Goal: Task Accomplishment & Management: Complete application form

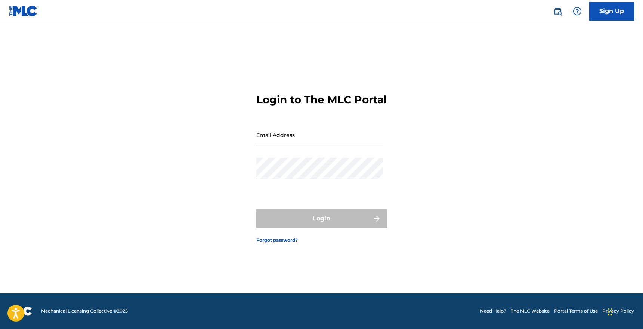
click at [607, 10] on link "Sign Up" at bounding box center [611, 11] width 45 height 19
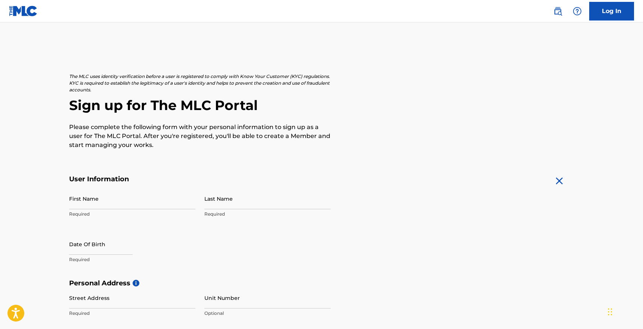
click at [140, 206] on input "First Name" at bounding box center [132, 198] width 126 height 21
type input "[PERSON_NAME]"
type input "Banks"
type input "[STREET_ADDRESS]"
type input "[GEOGRAPHIC_DATA]"
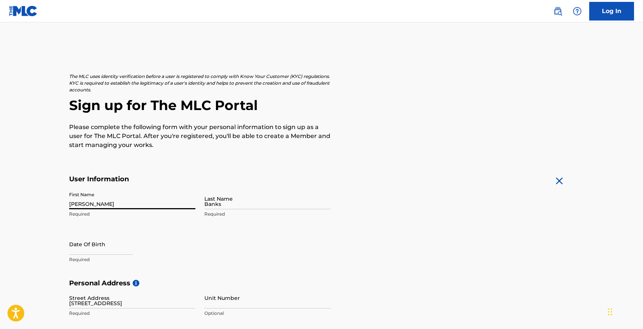
type input "[GEOGRAPHIC_DATA]"
type input "VA"
type input "23030-3435"
type input "[EMAIL_ADDRESS][DOMAIN_NAME]"
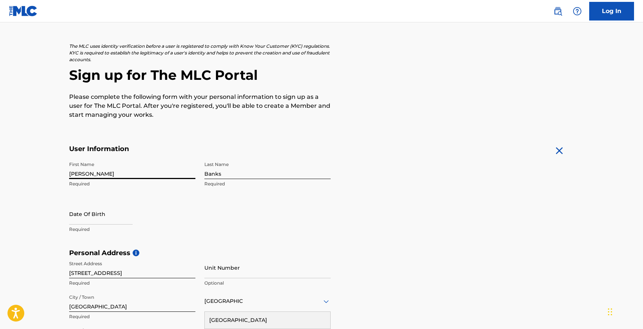
click at [77, 174] on input "[PERSON_NAME]" at bounding box center [132, 168] width 126 height 21
type input "[PERSON_NAME]"
select select "8"
select select "2025"
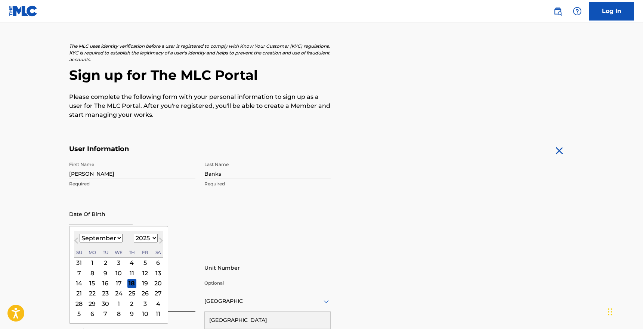
click at [80, 220] on input "text" at bounding box center [100, 214] width 63 height 21
click at [112, 238] on select "January February March April May June July August September October November De…" at bounding box center [101, 238] width 43 height 9
select select "6"
click at [80, 234] on select "January February March April May June July August September October November De…" at bounding box center [101, 238] width 43 height 9
click at [139, 235] on select "1899 1900 1901 1902 1903 1904 1905 1906 1907 1908 1909 1910 1911 1912 1913 1914…" at bounding box center [146, 238] width 24 height 9
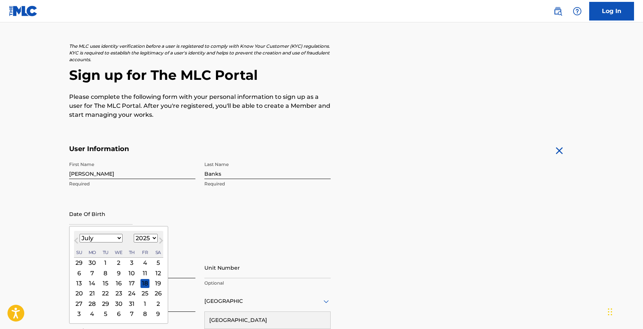
select select "1998"
click at [134, 234] on select "1899 1900 1901 1902 1903 1904 1905 1906 1907 1908 1909 1910 1911 1912 1913 1914…" at bounding box center [146, 238] width 24 height 9
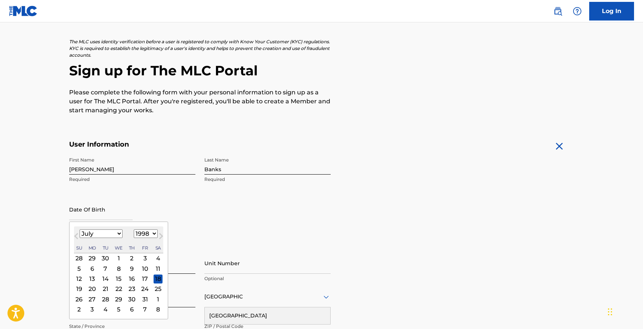
click at [118, 278] on div "15" at bounding box center [118, 279] width 9 height 9
type input "[DATE]"
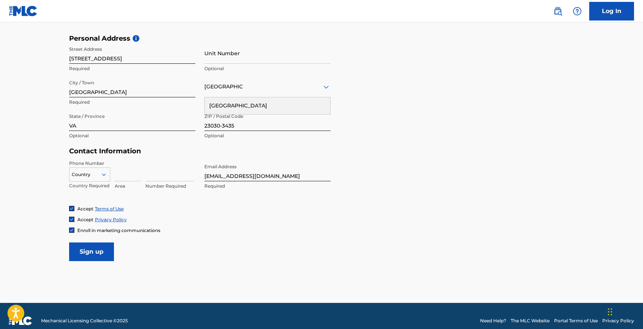
scroll to position [247, 0]
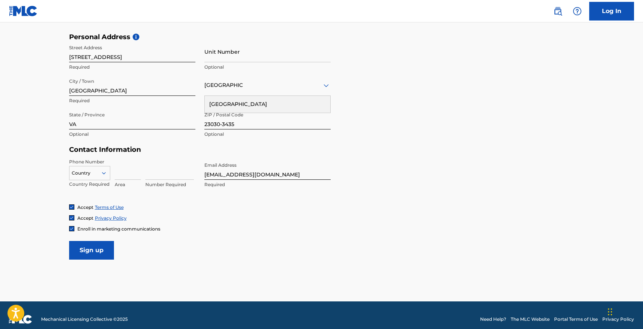
click at [94, 176] on div at bounding box center [89, 173] width 40 height 8
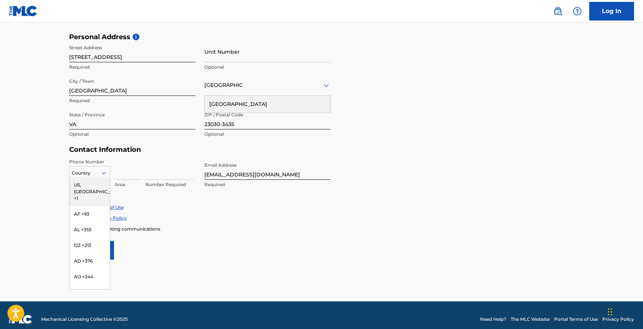
click at [91, 185] on div "US, [GEOGRAPHIC_DATA] +1" at bounding box center [89, 191] width 40 height 29
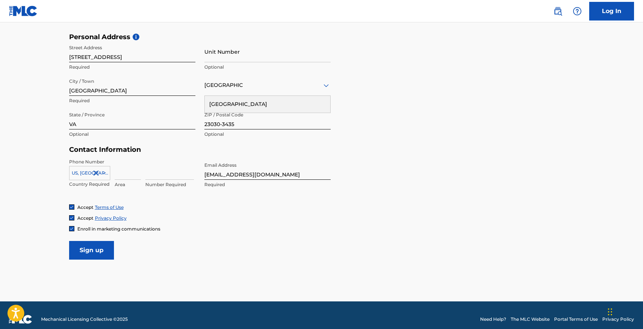
click at [122, 171] on input at bounding box center [128, 169] width 26 height 21
type input "804"
type input "7096245"
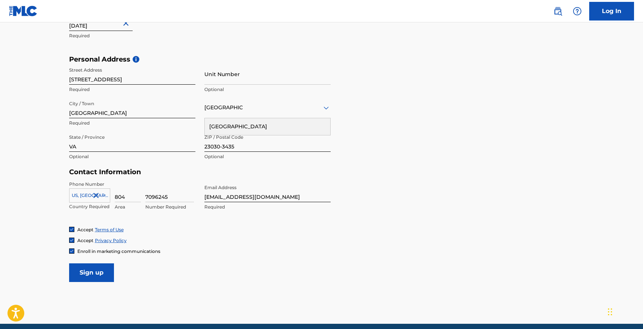
scroll to position [204, 0]
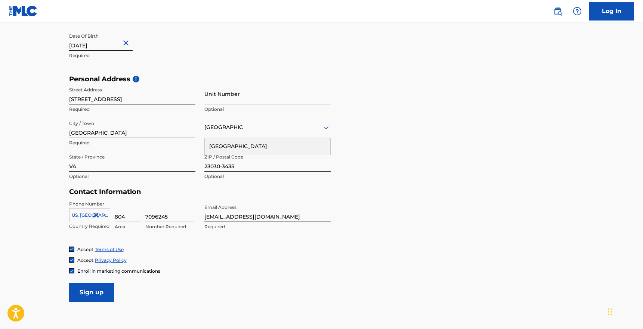
click at [230, 217] on input "[EMAIL_ADDRESS][DOMAIN_NAME]" at bounding box center [267, 211] width 126 height 21
click at [230, 216] on input "[EMAIL_ADDRESS][DOMAIN_NAME]" at bounding box center [267, 211] width 126 height 21
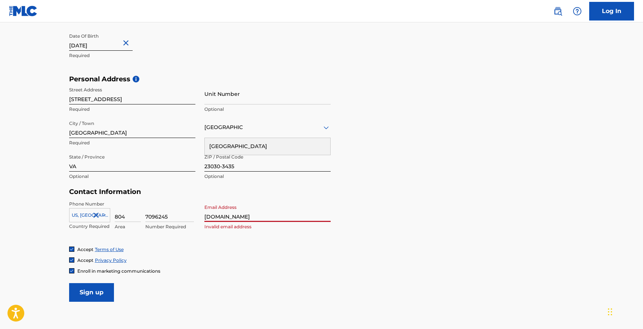
type input "[DOMAIN_NAME]"
click at [90, 293] on input "Sign up" at bounding box center [91, 292] width 45 height 19
click at [279, 215] on input "[DOMAIN_NAME]" at bounding box center [267, 211] width 126 height 21
type input "[EMAIL_ADDRESS][DOMAIN_NAME]"
type input "[GEOGRAPHIC_DATA]"
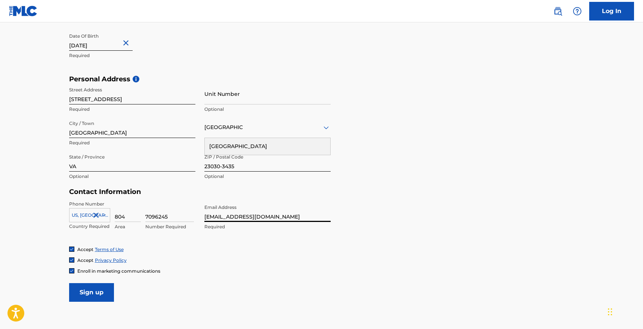
click at [91, 293] on input "Sign up" at bounding box center [91, 292] width 45 height 19
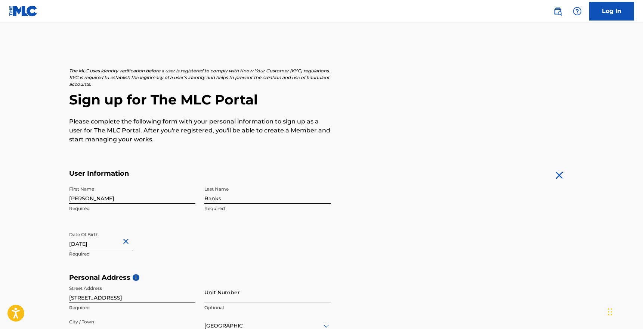
scroll to position [254, 0]
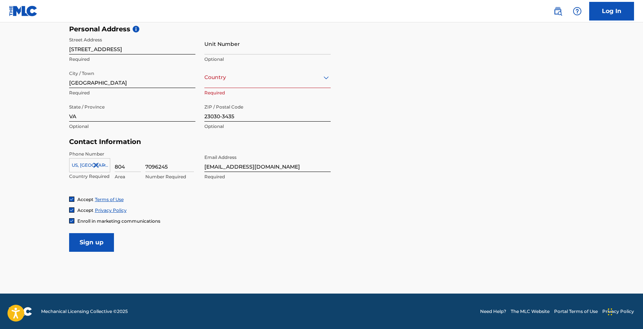
click at [101, 245] on input "Sign up" at bounding box center [91, 242] width 45 height 19
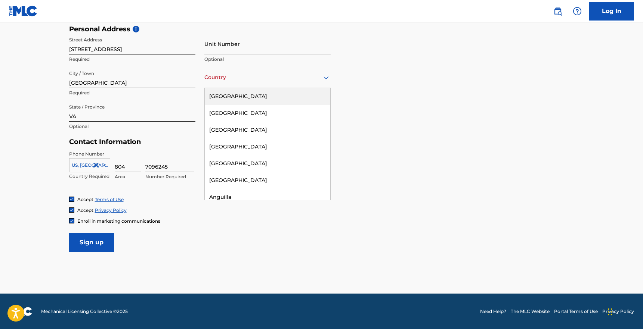
click at [272, 84] on div "Country" at bounding box center [267, 77] width 126 height 21
click at [254, 93] on div "[GEOGRAPHIC_DATA]" at bounding box center [267, 96] width 125 height 17
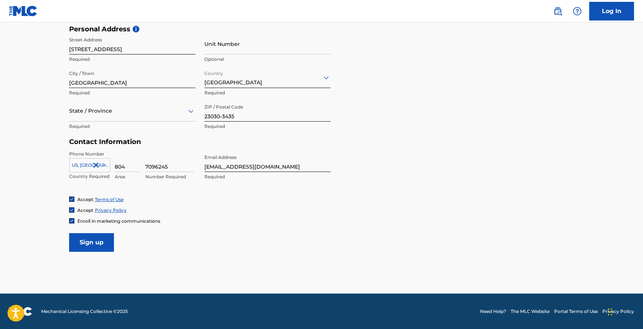
click at [142, 111] on div at bounding box center [132, 110] width 126 height 9
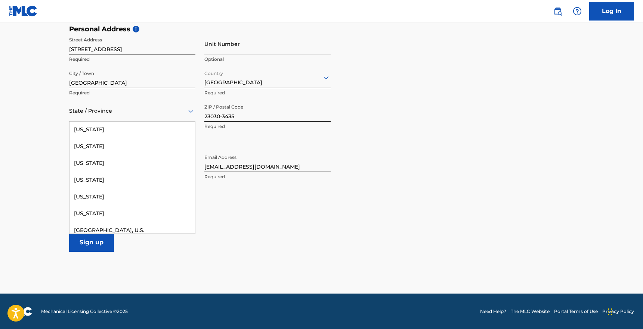
scroll to position [846, 0]
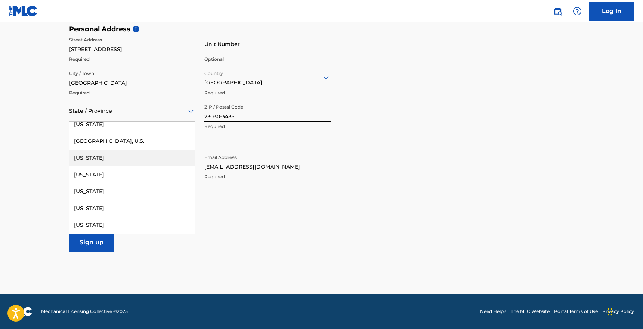
click at [95, 158] on div "[US_STATE]" at bounding box center [131, 158] width 125 height 17
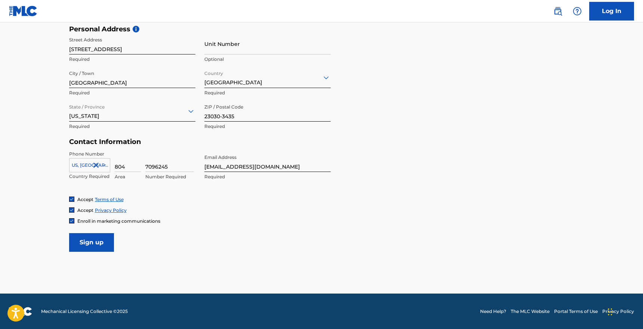
click at [100, 242] on input "Sign up" at bounding box center [91, 242] width 45 height 19
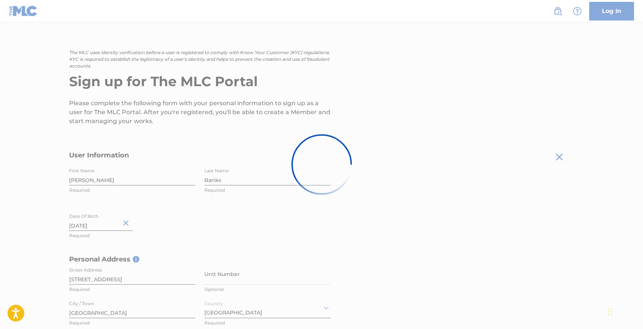
scroll to position [0, 0]
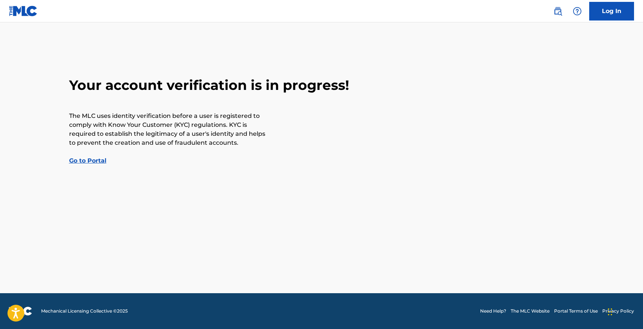
click at [99, 159] on link "Go to Portal" at bounding box center [87, 160] width 37 height 7
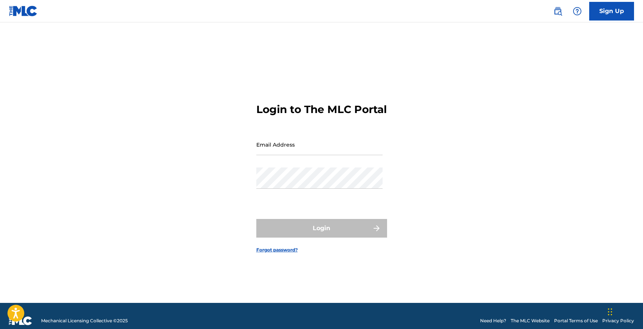
click at [268, 147] on input "Email Address" at bounding box center [319, 144] width 126 height 21
type input "[EMAIL_ADDRESS][DOMAIN_NAME]"
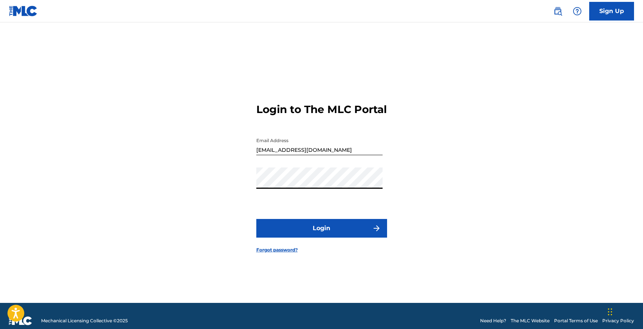
click at [316, 229] on button "Login" at bounding box center [321, 228] width 131 height 19
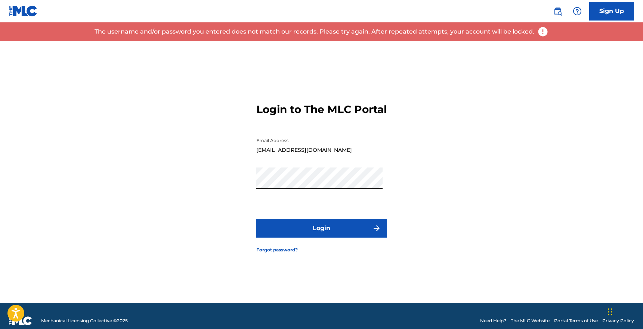
click at [608, 9] on link "Sign Up" at bounding box center [611, 11] width 45 height 19
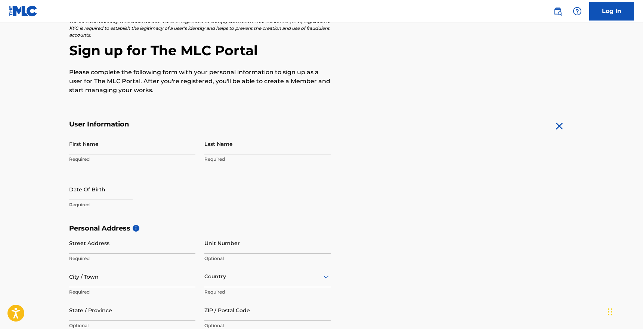
scroll to position [75, 0]
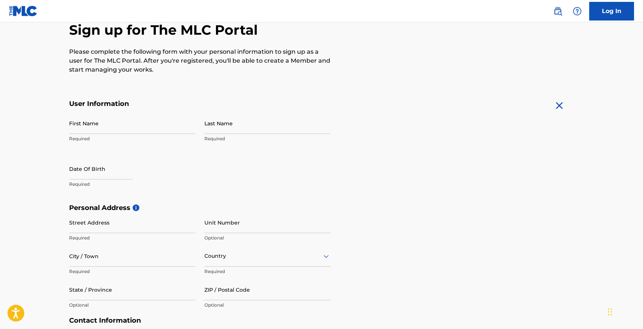
click at [125, 133] on input "First Name" at bounding box center [132, 123] width 126 height 21
type input "[PERSON_NAME]"
type input "Banks"
type input "[STREET_ADDRESS]"
type input "[GEOGRAPHIC_DATA]"
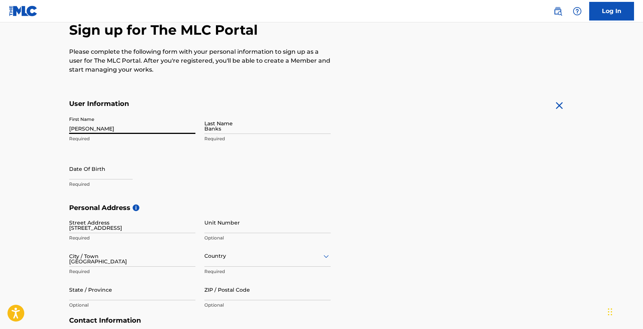
type input "[GEOGRAPHIC_DATA]"
type input "VA"
type input "23030-3435"
type input "[EMAIL_ADDRESS][DOMAIN_NAME]"
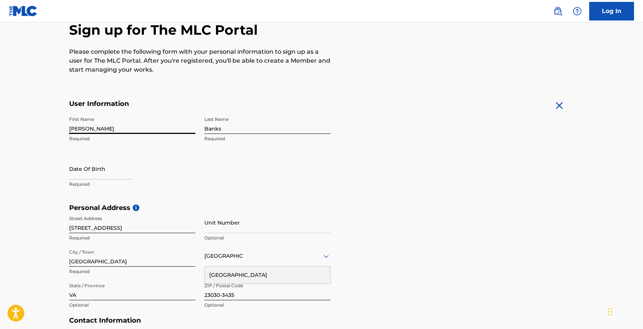
click at [78, 130] on input "[PERSON_NAME]" at bounding box center [132, 123] width 126 height 21
type input "[PERSON_NAME]"
click at [94, 174] on input "text" at bounding box center [100, 168] width 63 height 21
select select "8"
select select "2025"
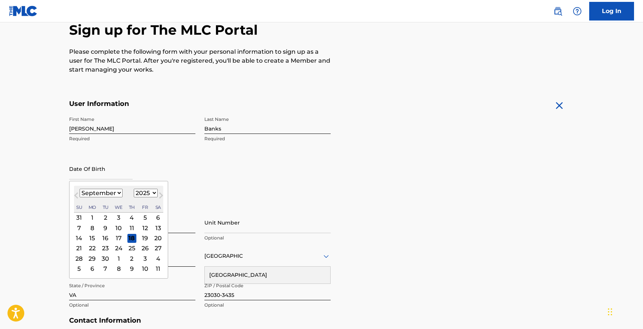
click at [81, 193] on button "Previous Month" at bounding box center [76, 197] width 12 height 12
select select "7"
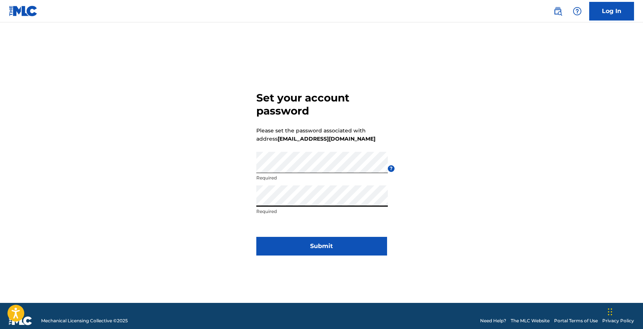
click at [292, 247] on button "Submit" at bounding box center [321, 246] width 131 height 19
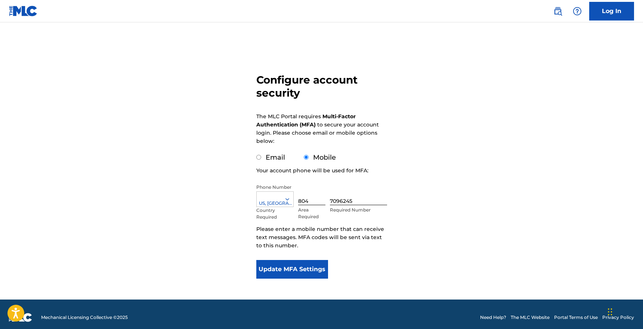
scroll to position [30, 0]
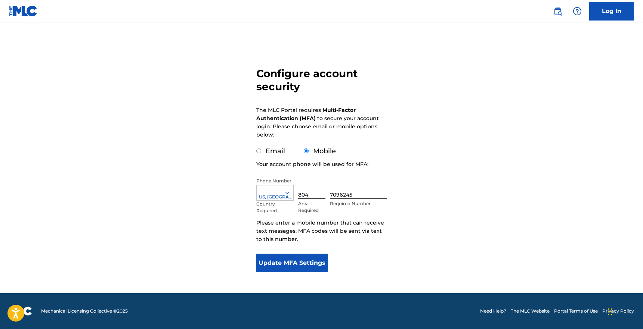
click at [296, 267] on button "Update MFA Settings" at bounding box center [292, 263] width 72 height 19
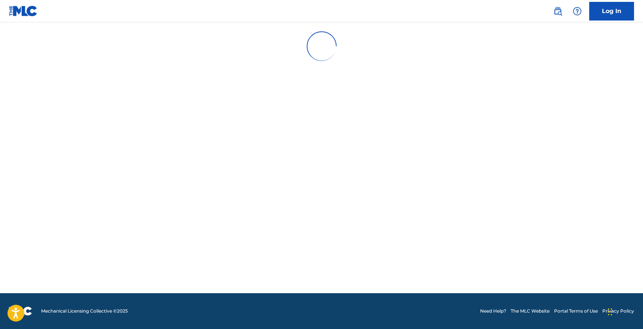
scroll to position [0, 0]
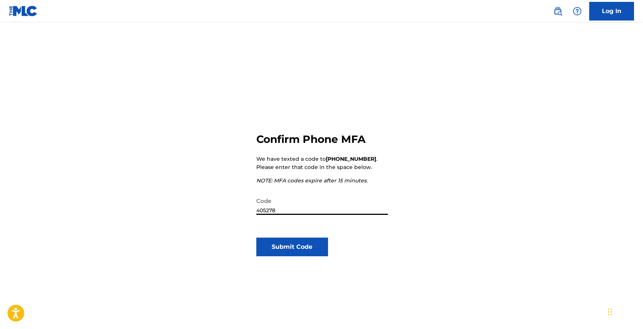
type input "405278"
click at [301, 255] on button "Submit Code" at bounding box center [292, 247] width 72 height 19
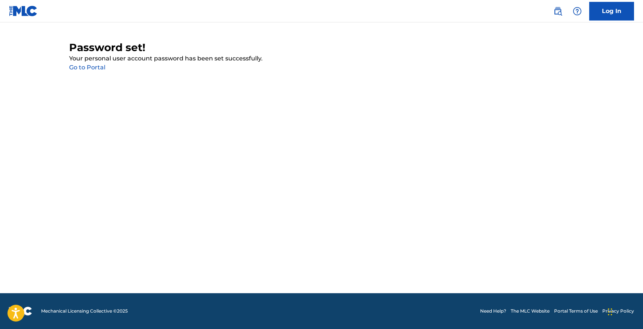
click at [97, 69] on link "Go to Portal" at bounding box center [87, 67] width 36 height 7
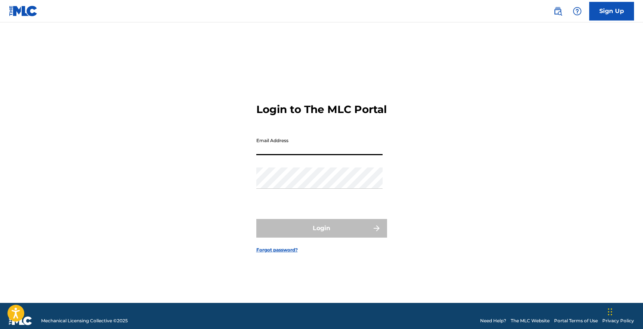
click at [274, 155] on input "Email Address" at bounding box center [319, 144] width 126 height 21
type input "[EMAIL_ADDRESS][DOMAIN_NAME]"
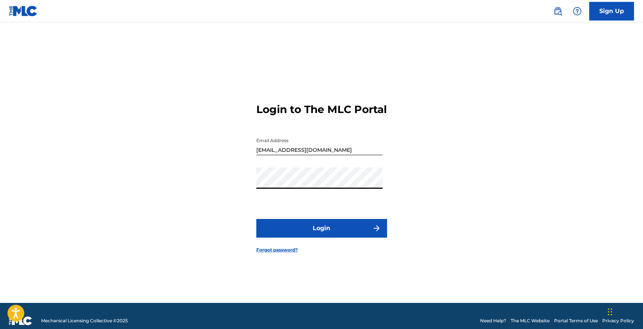
click at [357, 228] on button "Login" at bounding box center [321, 228] width 131 height 19
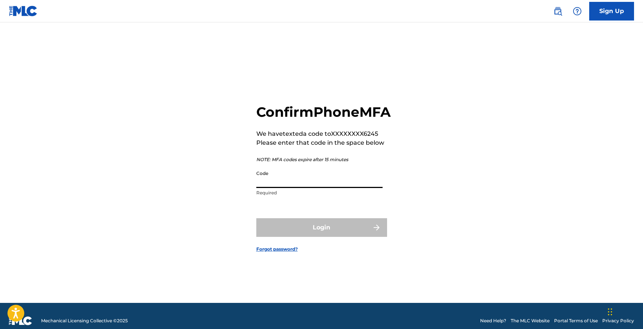
click at [288, 188] on input "Code" at bounding box center [319, 177] width 126 height 21
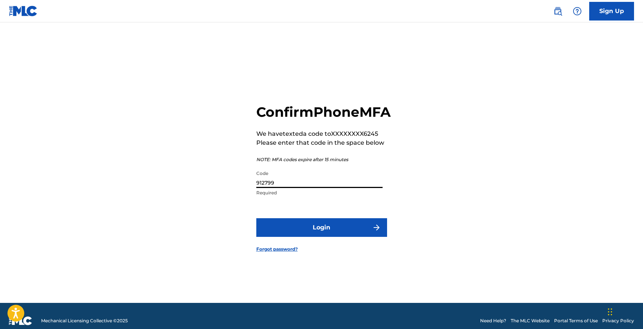
type input "912799"
click at [293, 230] on button "Login" at bounding box center [321, 228] width 131 height 19
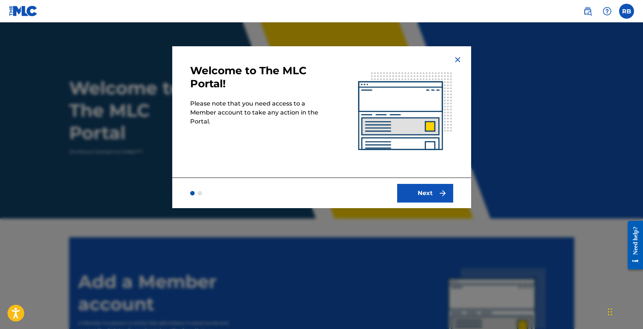
click at [423, 196] on button "Next" at bounding box center [425, 193] width 56 height 19
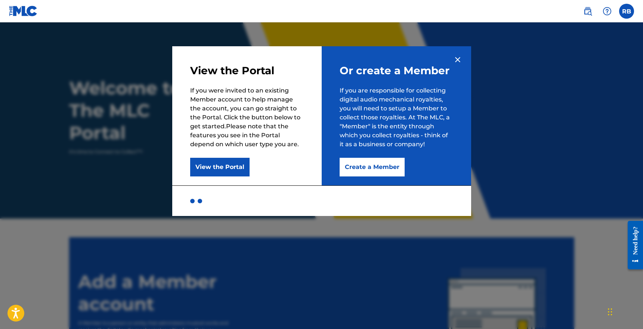
click at [380, 171] on button "Create a Member" at bounding box center [372, 167] width 65 height 19
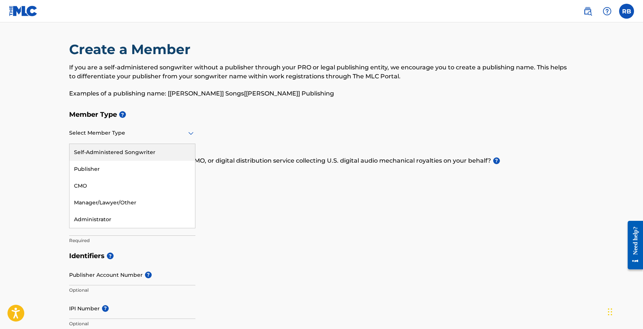
click at [157, 136] on div at bounding box center [132, 132] width 126 height 9
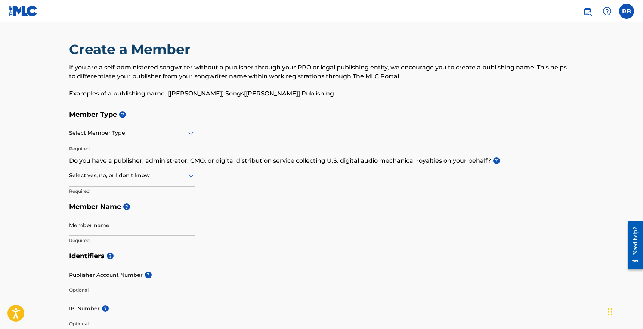
click at [99, 130] on div at bounding box center [132, 132] width 126 height 9
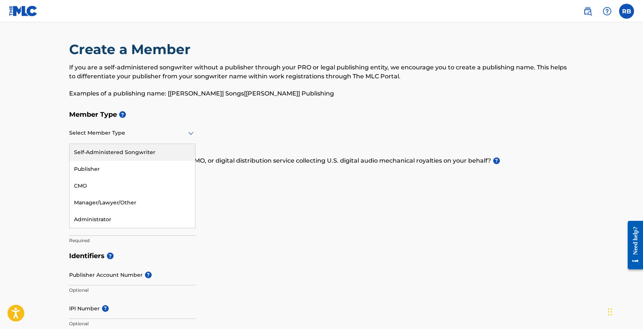
click at [118, 119] on h5 "Member Type ?" at bounding box center [321, 115] width 505 height 16
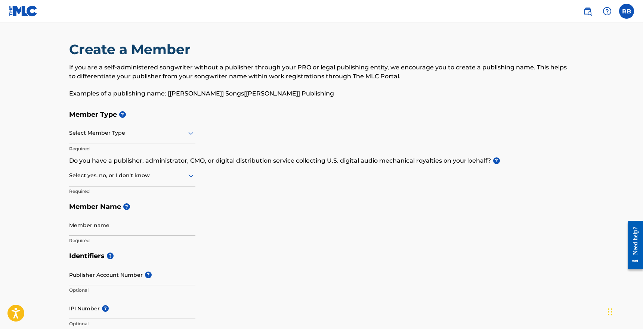
click at [155, 137] on div at bounding box center [132, 132] width 126 height 9
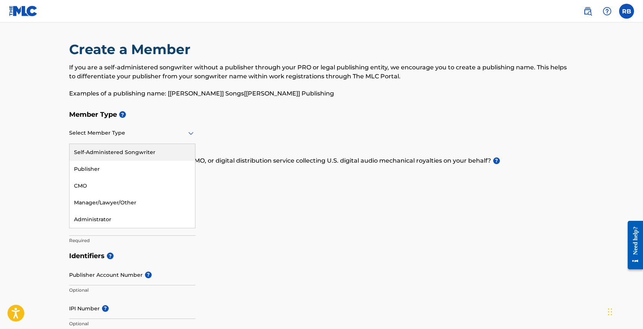
click at [131, 155] on div "Self-Administered Songwriter" at bounding box center [131, 152] width 125 height 17
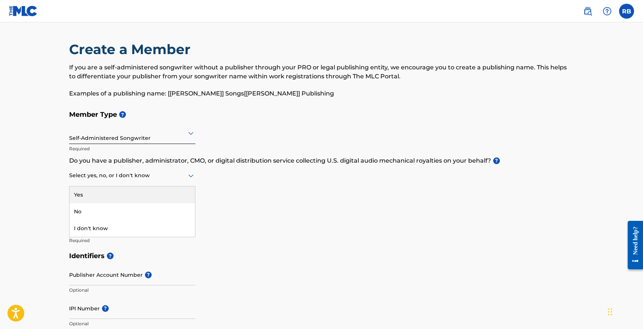
click at [117, 175] on div at bounding box center [132, 175] width 126 height 9
click at [110, 196] on div "Yes" at bounding box center [131, 195] width 125 height 17
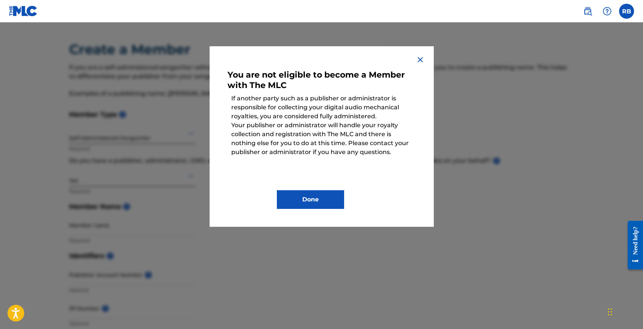
click at [307, 195] on button "Done" at bounding box center [310, 199] width 67 height 19
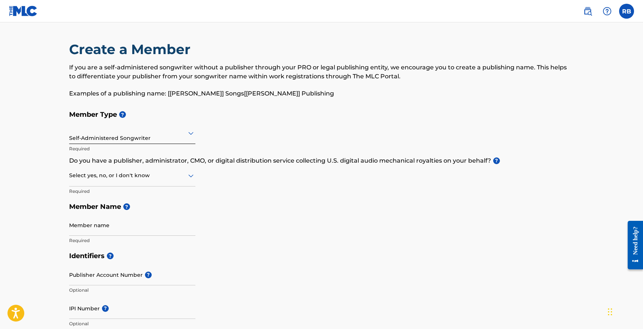
click at [154, 174] on div at bounding box center [132, 175] width 126 height 9
click at [95, 211] on div "No" at bounding box center [131, 212] width 125 height 17
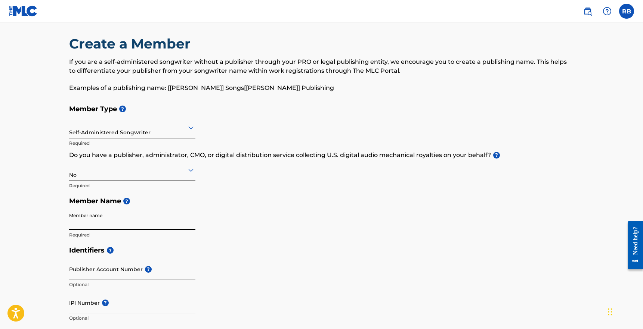
click at [124, 223] on input "Member name" at bounding box center [132, 219] width 126 height 21
click at [135, 225] on input "Member name" at bounding box center [132, 219] width 126 height 21
type input "Rashawn Banks"
type input "[STREET_ADDRESS]"
click at [78, 226] on input "Rashawn Banks" at bounding box center [132, 219] width 126 height 21
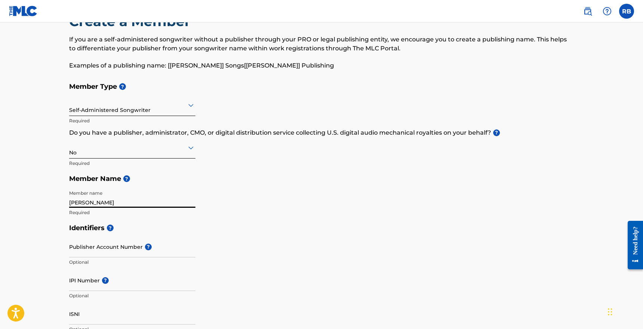
scroll to position [44, 0]
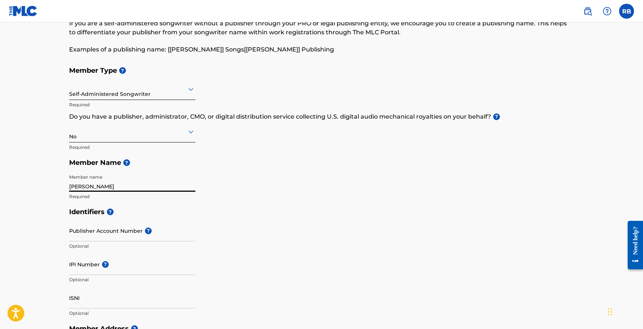
type input "RaShawn Banks"
click at [99, 234] on input "Publisher Account Number ?" at bounding box center [132, 230] width 126 height 21
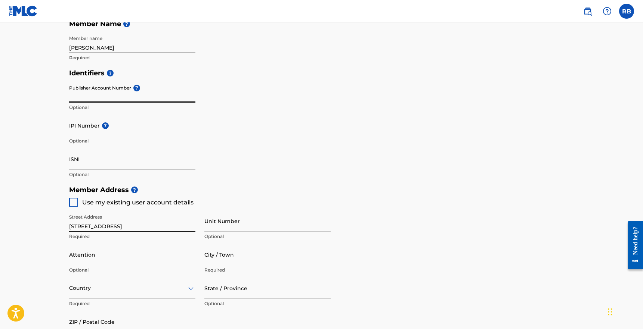
scroll to position [184, 0]
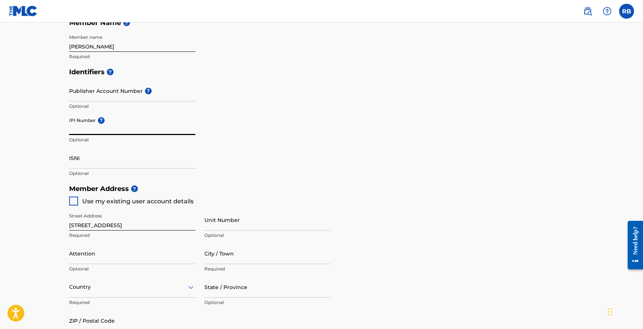
click at [125, 128] on input "IPI Number ?" at bounding box center [132, 124] width 126 height 21
type input "00848974568"
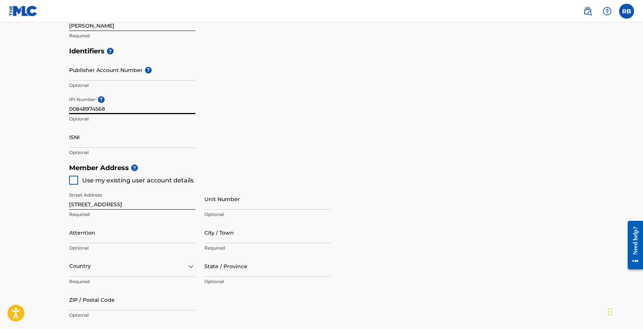
scroll to position [208, 0]
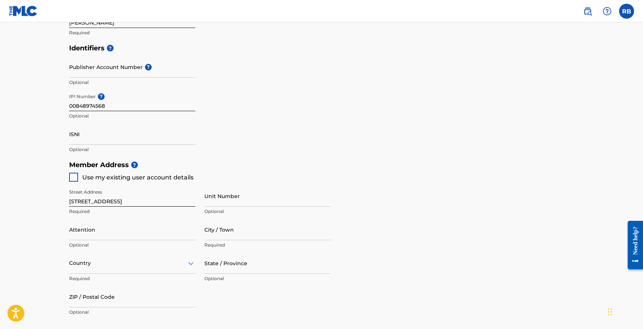
click at [72, 179] on div at bounding box center [73, 177] width 9 height 9
type input "[GEOGRAPHIC_DATA]"
type input "23030-3435"
type input "804"
type input "7096245"
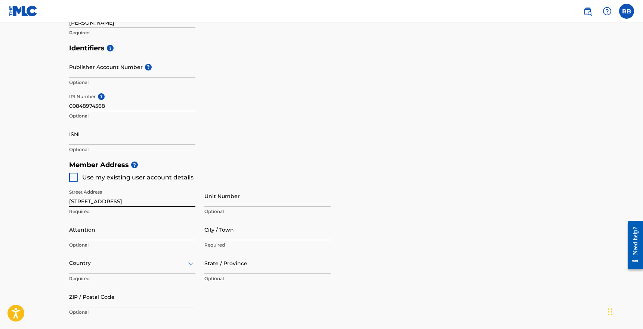
type input "[EMAIL_ADDRESS][DOMAIN_NAME]"
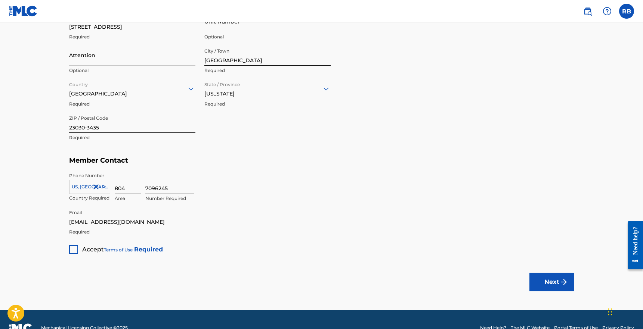
scroll to position [383, 0]
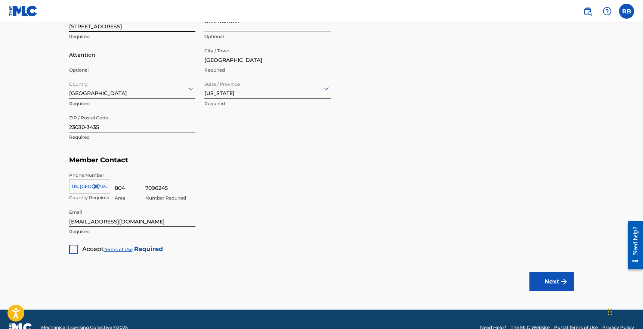
click at [70, 248] on div at bounding box center [73, 249] width 9 height 9
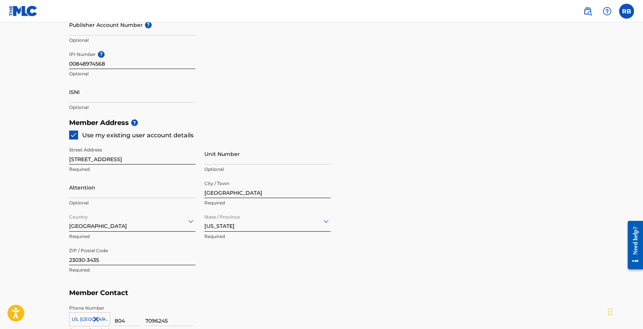
scroll to position [399, 0]
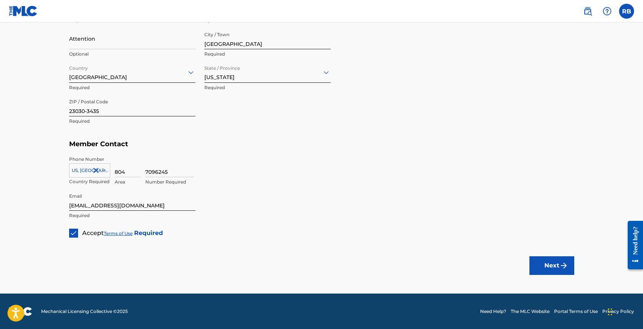
click at [563, 263] on img "submit" at bounding box center [563, 265] width 9 height 9
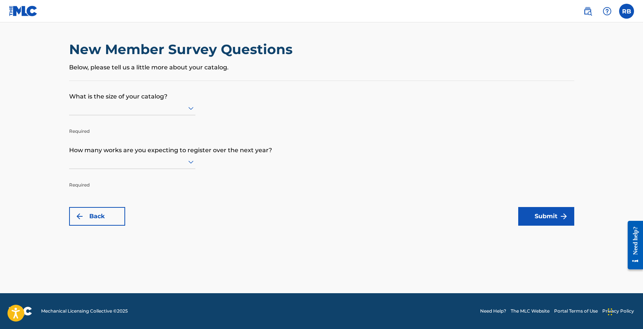
click at [182, 68] on p "Below, please tell us a little more about your catalog." at bounding box center [321, 67] width 505 height 9
click at [145, 110] on div at bounding box center [132, 107] width 126 height 9
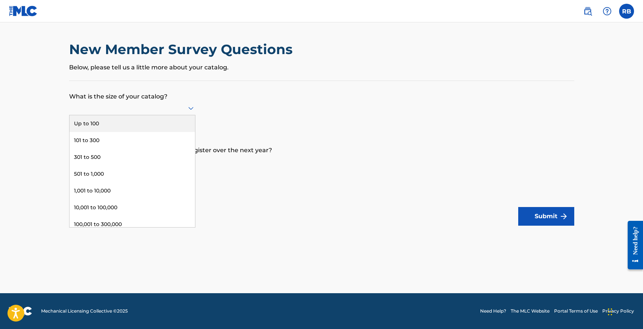
click at [110, 126] on div "Up to 100" at bounding box center [131, 123] width 125 height 17
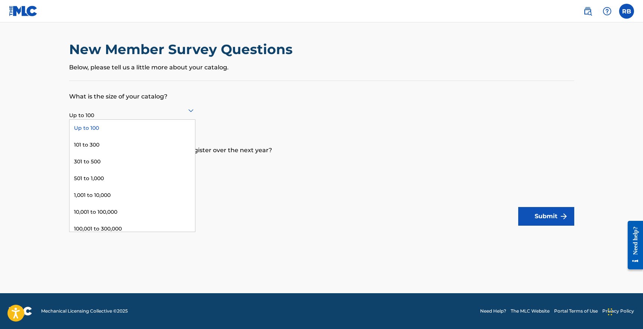
click at [137, 108] on div at bounding box center [132, 110] width 126 height 9
click at [113, 146] on div "101 to 300" at bounding box center [131, 145] width 125 height 17
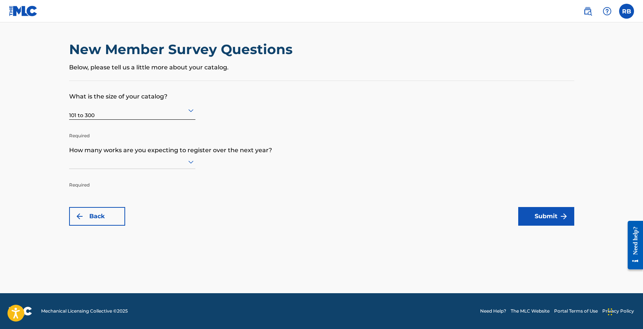
click at [126, 113] on div at bounding box center [132, 110] width 126 height 9
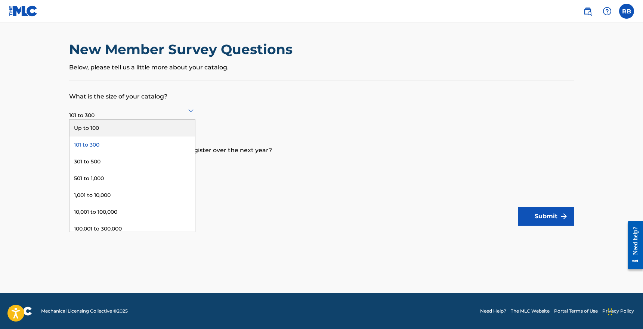
click at [114, 128] on div "Up to 100" at bounding box center [131, 128] width 125 height 17
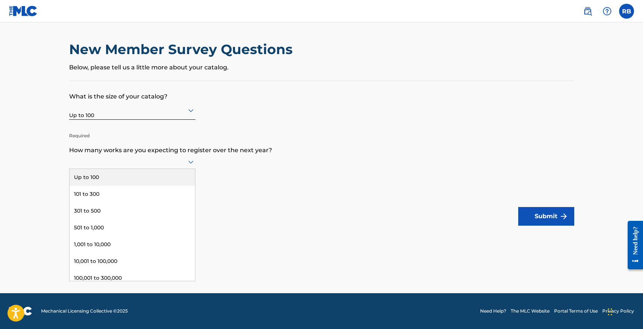
click at [157, 165] on div at bounding box center [132, 161] width 126 height 9
click at [125, 178] on div "Up to 100" at bounding box center [131, 177] width 125 height 17
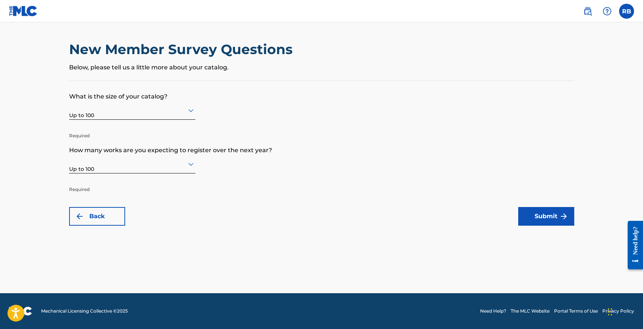
click at [533, 218] on button "Submit" at bounding box center [546, 216] width 56 height 19
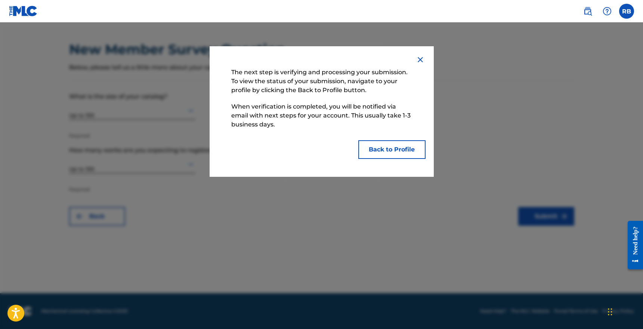
click at [396, 151] on button "Back to Profile" at bounding box center [391, 149] width 67 height 19
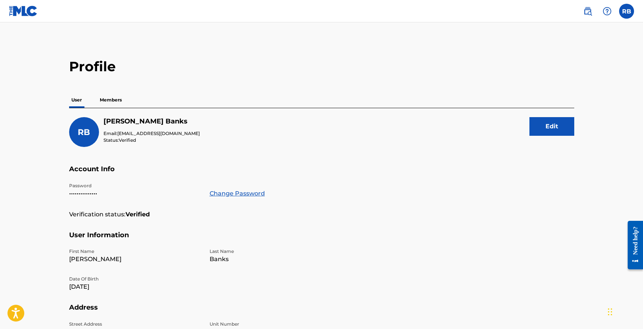
click at [115, 100] on p "Members" at bounding box center [110, 100] width 27 height 16
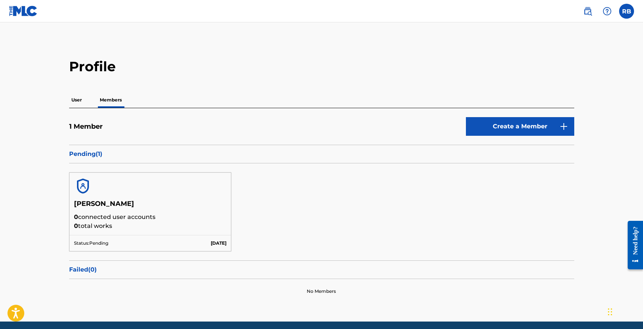
click at [77, 102] on p "User" at bounding box center [76, 100] width 15 height 16
